Goal: Information Seeking & Learning: Learn about a topic

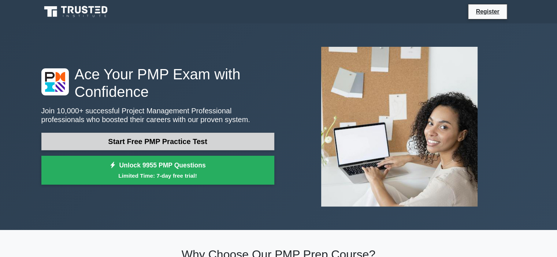
click at [169, 141] on link "Start Free PMP Practice Test" at bounding box center [157, 142] width 233 height 18
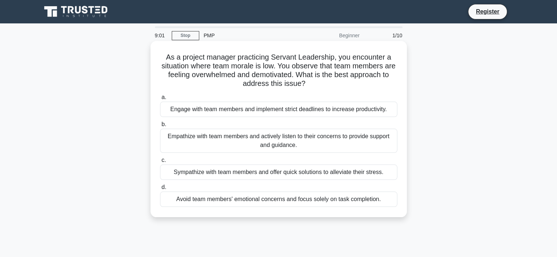
click at [203, 140] on div "Empathize with team members and actively listen to their concerns to provide su…" at bounding box center [278, 141] width 237 height 24
click at [160, 127] on input "b. Empathize with team members and actively listen to their concerns to provide…" at bounding box center [160, 124] width 0 height 5
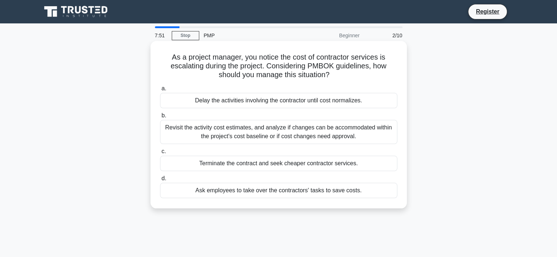
click at [211, 135] on div "Revisit the activity cost estimates, and analyze if changes can be accommodated…" at bounding box center [278, 132] width 237 height 24
click at [160, 118] on input "b. Revisit the activity cost estimates, and analyze if changes can be accommoda…" at bounding box center [160, 115] width 0 height 5
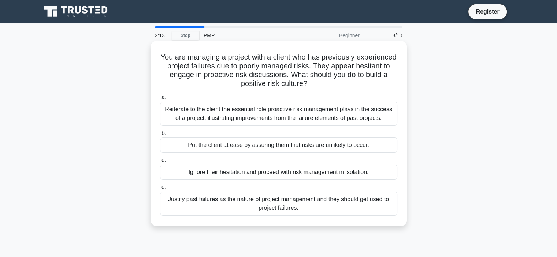
click at [274, 117] on div "Reiterate to the client the essential role proactive risk management plays in t…" at bounding box center [278, 114] width 237 height 24
click at [160, 100] on input "a. Reiterate to the client the essential role proactive risk management plays i…" at bounding box center [160, 97] width 0 height 5
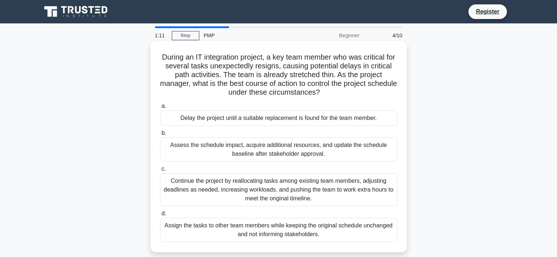
click at [310, 151] on div "Assess the schedule impact, acquire additional resources, and update the schedu…" at bounding box center [278, 150] width 237 height 24
click at [160, 136] on input "b. Assess the schedule impact, acquire additional resources, and update the sch…" at bounding box center [160, 133] width 0 height 5
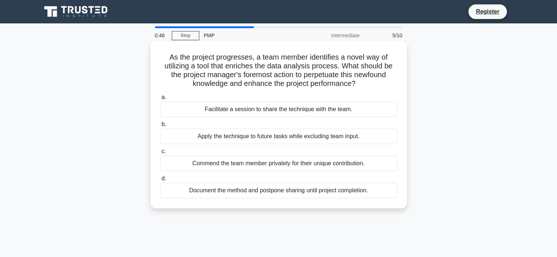
click at [310, 110] on div "Facilitate a session to share the technique with the team." at bounding box center [278, 109] width 237 height 15
click at [160, 100] on input "a. Facilitate a session to share the technique with the team." at bounding box center [160, 97] width 0 height 5
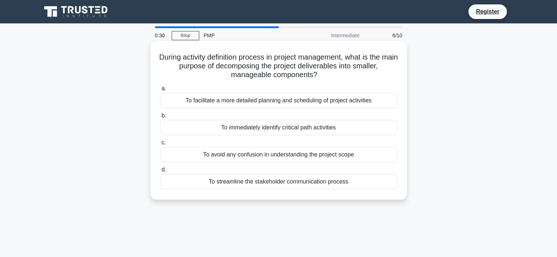
click at [288, 102] on div "To facilitate a more detailed planning and scheduling of project activities" at bounding box center [278, 100] width 237 height 15
click at [160, 91] on input "a. To facilitate a more detailed planning and scheduling of project activities" at bounding box center [160, 88] width 0 height 5
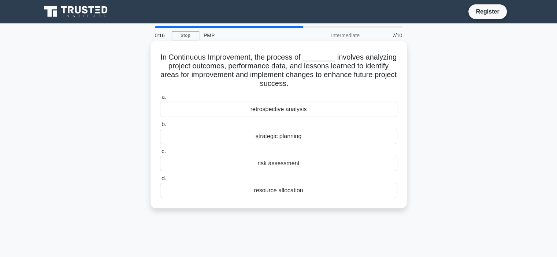
click at [298, 164] on div "risk assessment" at bounding box center [278, 163] width 237 height 15
click at [160, 154] on input "c. risk assessment" at bounding box center [160, 151] width 0 height 5
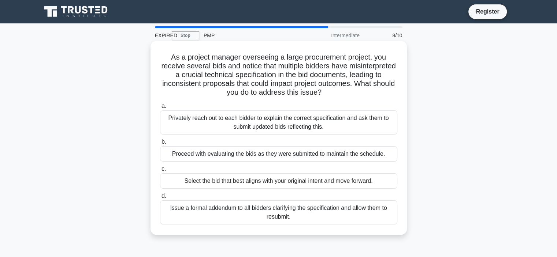
click at [294, 126] on div "Privately reach out to each bidder to explain the correct specification and ask…" at bounding box center [278, 123] width 237 height 24
click at [160, 109] on input "a. Privately reach out to each bidder to explain the correct specification and …" at bounding box center [160, 106] width 0 height 5
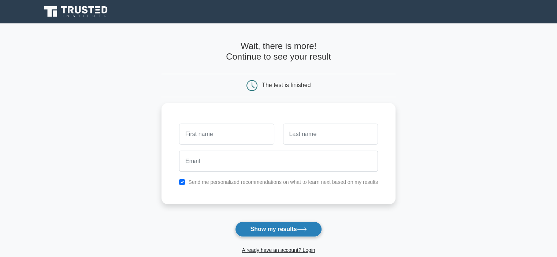
click at [284, 230] on button "Show my results" at bounding box center [278, 229] width 86 height 15
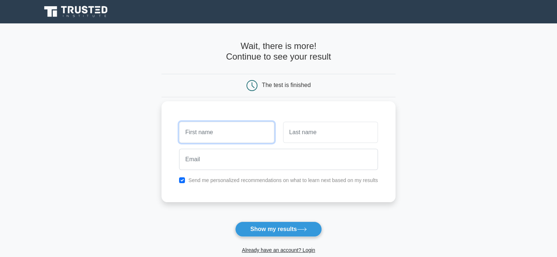
click at [238, 130] on input "text" at bounding box center [226, 132] width 95 height 21
type input "Naila"
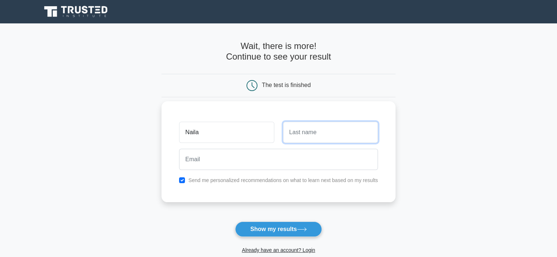
click at [303, 136] on input "text" at bounding box center [330, 132] width 95 height 21
type input "Ismayilova"
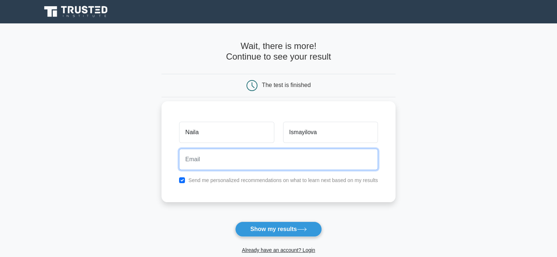
click at [275, 165] on input "email" at bounding box center [278, 159] width 199 height 21
type input "nailaismayilova7@gmail.com"
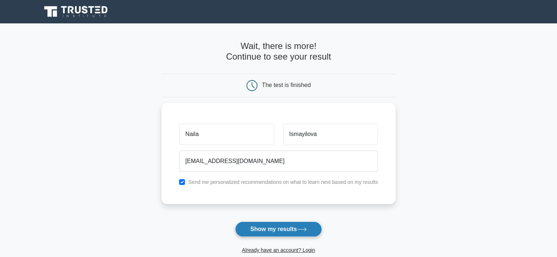
click at [289, 228] on button "Show my results" at bounding box center [278, 229] width 86 height 15
